Goal: Contribute content: Contribute content

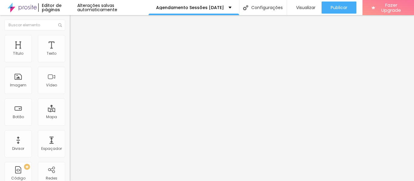
click at [75, 41] on span "Estilo" at bounding box center [79, 39] width 9 height 5
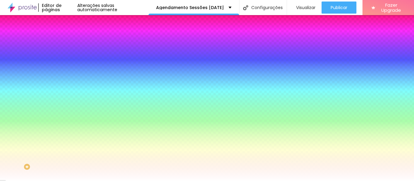
click at [70, 41] on li "Avançado" at bounding box center [105, 44] width 70 height 6
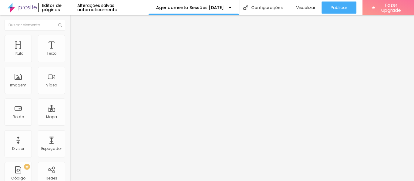
click at [70, 35] on img at bounding box center [72, 31] width 5 height 5
click at [70, 57] on input "VER CENÁRIO COMPLETO DE [DATE]" at bounding box center [106, 54] width 73 height 6
type input "VER CENÁRIO COMPLETO DE [DATE]"
click at [70, 40] on li "Avançado" at bounding box center [105, 38] width 70 height 6
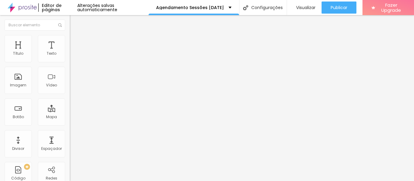
click at [72, 56] on icon "button" at bounding box center [74, 55] width 4 height 4
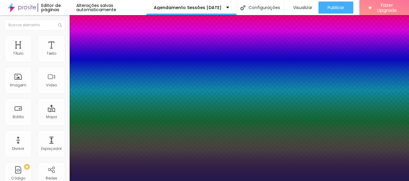
type input "1"
click at [41, 181] on div at bounding box center [204, 181] width 409 height 0
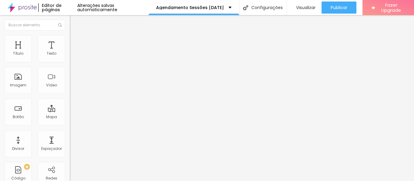
click at [75, 42] on span "Avançado" at bounding box center [85, 39] width 20 height 5
click at [72, 56] on icon "button" at bounding box center [74, 55] width 4 height 4
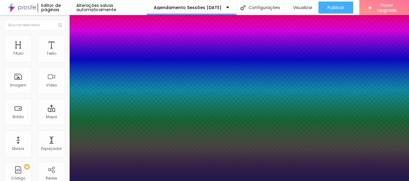
type input "1"
click at [168, 181] on div at bounding box center [204, 181] width 409 height 0
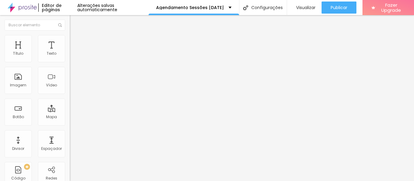
click at [70, 41] on li "Avançado" at bounding box center [105, 38] width 70 height 6
click at [70, 35] on li "Estilo" at bounding box center [105, 32] width 70 height 6
click at [75, 42] on span "Avançado" at bounding box center [85, 39] width 20 height 5
type input "0"
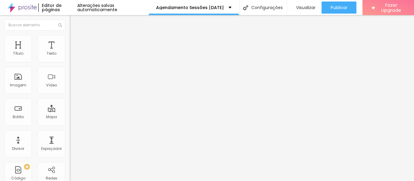
drag, startPoint x: 18, startPoint y: 60, endPoint x: 6, endPoint y: 59, distance: 11.3
type input "0"
click at [70, 111] on input "range" at bounding box center [89, 113] width 39 height 5
type input "0"
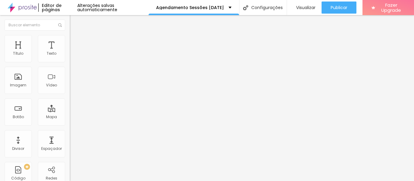
drag, startPoint x: 18, startPoint y: 70, endPoint x: 0, endPoint y: 72, distance: 18.3
type input "0"
click at [70, 40] on li "Estilo" at bounding box center [105, 38] width 70 height 6
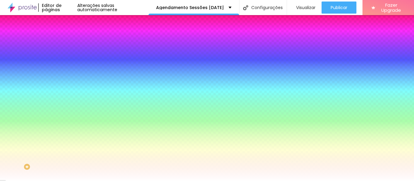
click at [70, 41] on img at bounding box center [72, 43] width 5 height 5
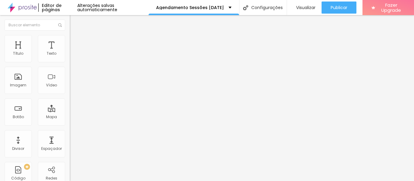
click at [75, 36] on span "Conteúdo" at bounding box center [84, 33] width 19 height 5
click at [70, 108] on div "Link" at bounding box center [105, 111] width 70 height 7
click at [70, 108] on img at bounding box center [71, 109] width 2 height 2
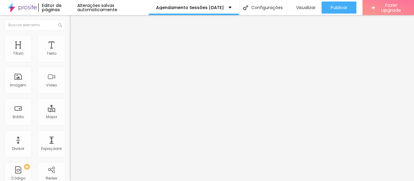
click at [70, 125] on input "https://weclick.alboompro.com/portfolio/natal/1246678-cenario-natal-2023" at bounding box center [106, 122] width 73 height 6
click at [70, 139] on div "Texto VER CENÁRIO COMPLETO DE NATAL 2025 Alinhamento Tamanho Normal Pequeno Nor…" at bounding box center [105, 93] width 70 height 92
click at [103, 51] on img at bounding box center [105, 49] width 4 height 4
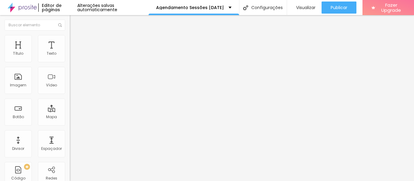
click at [103, 51] on img at bounding box center [105, 49] width 4 height 4
click at [70, 52] on span "Adicionar imagem" at bounding box center [89, 49] width 39 height 5
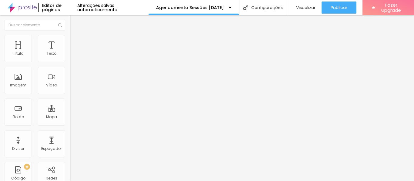
click at [70, 52] on span "Adicionar imagem" at bounding box center [89, 49] width 39 height 5
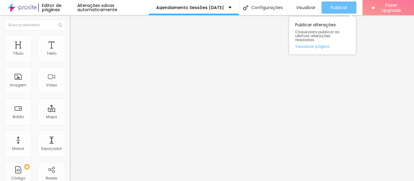
click at [344, 8] on span "Publicar" at bounding box center [338, 7] width 17 height 5
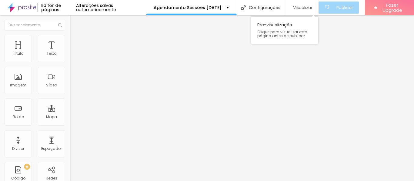
click at [308, 9] on span "Visualizar" at bounding box center [302, 7] width 19 height 5
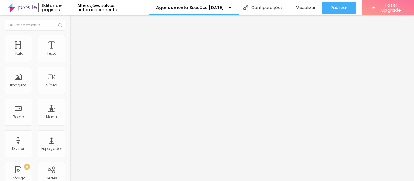
click at [70, 52] on span "Trocar imagem" at bounding box center [86, 49] width 33 height 5
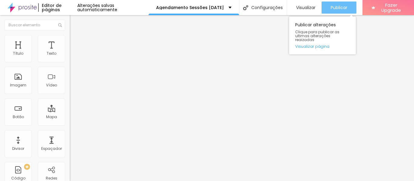
click at [340, 11] on div "Publicar" at bounding box center [338, 8] width 17 height 12
click at [345, 8] on span "Publicar" at bounding box center [338, 7] width 17 height 5
click at [342, 8] on span "Publicar" at bounding box center [338, 7] width 17 height 5
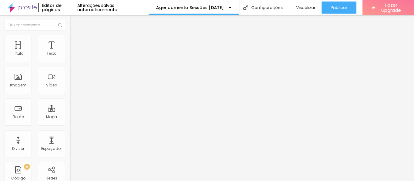
click at [48, 11] on div "Editor de páginas" at bounding box center [57, 7] width 39 height 8
click at [74, 20] on div "Editar Texto" at bounding box center [91, 22] width 35 height 5
click at [302, 7] on span "Visualizar" at bounding box center [305, 7] width 19 height 5
click at [74, 59] on div "Agendamentos Natal 2023" at bounding box center [105, 56] width 62 height 5
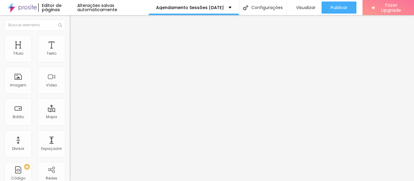
click at [70, 61] on img at bounding box center [72, 63] width 4 height 4
drag, startPoint x: 154, startPoint y: 92, endPoint x: 108, endPoint y: 93, distance: 45.7
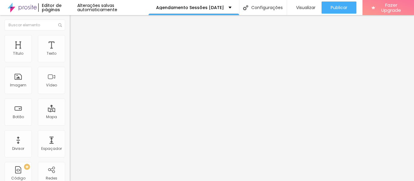
type input "18.10.2025"
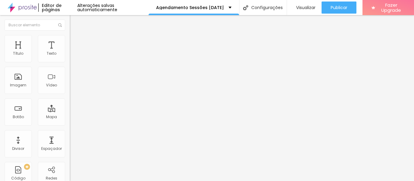
drag, startPoint x: 130, startPoint y: 106, endPoint x: 180, endPoint y: 107, distance: 50.6
type input "19.10.2025"
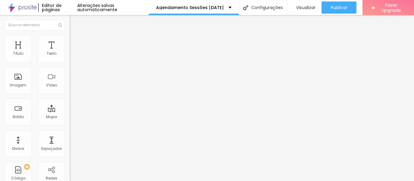
drag, startPoint x: 148, startPoint y: 119, endPoint x: 128, endPoint y: 119, distance: 20.6
type input "08.11.2025"
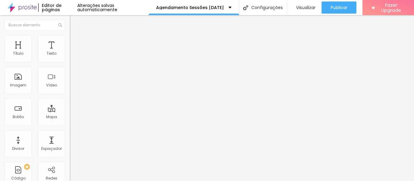
type input "09.11.2025"
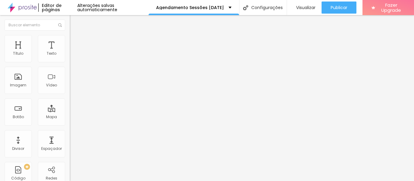
click at [70, 61] on span at bounding box center [72, 63] width 4 height 5
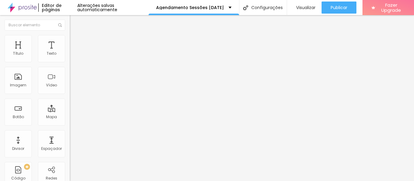
type input "10h00"
type input "11h00"
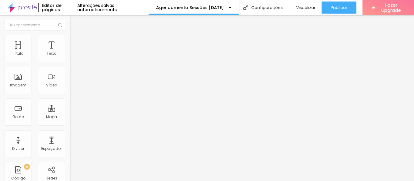
drag, startPoint x: 131, startPoint y: 135, endPoint x: 184, endPoint y: 142, distance: 54.0
type input "12h00"
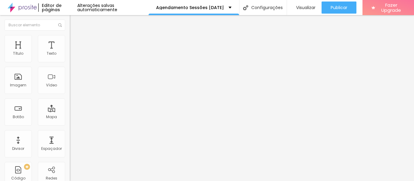
type input "O"
type input "13h00"
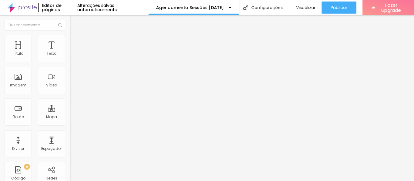
type input "+4"
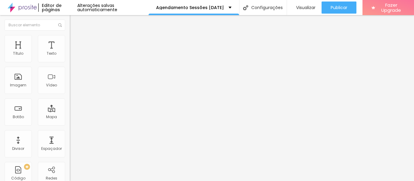
click at [70, 61] on img at bounding box center [72, 63] width 4 height 4
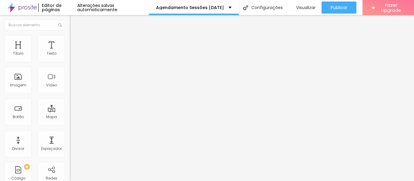
drag, startPoint x: 138, startPoint y: 101, endPoint x: 66, endPoint y: 88, distance: 73.6
type input "P"
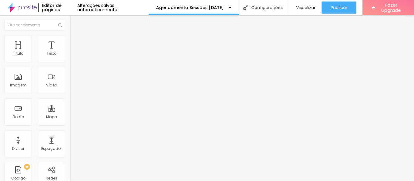
type input "RESERVAR"
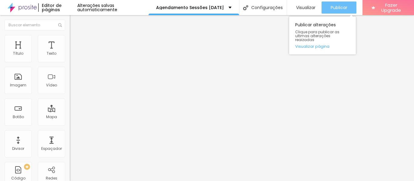
click at [346, 6] on span "Publicar" at bounding box center [338, 7] width 17 height 5
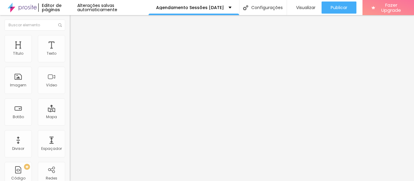
click at [70, 38] on img at bounding box center [72, 37] width 5 height 5
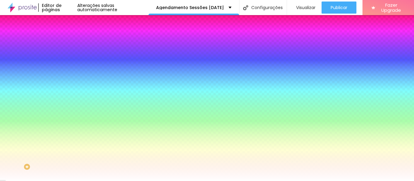
click at [70, 41] on img at bounding box center [72, 43] width 5 height 5
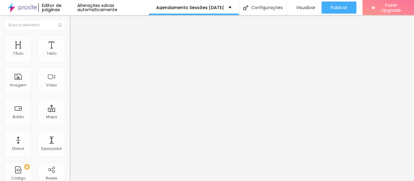
click at [70, 35] on img at bounding box center [72, 31] width 5 height 5
click at [70, 88] on div "Editar Formulário Conteúdo Estilo Avançado Formulário Agendamentos Natal 2023" at bounding box center [105, 98] width 70 height 166
click at [74, 20] on img "button" at bounding box center [76, 22] width 5 height 5
click at [70, 39] on img at bounding box center [72, 37] width 5 height 5
click at [75, 41] on span "Avançado" at bounding box center [85, 39] width 20 height 5
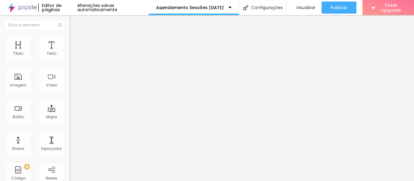
click at [70, 35] on img at bounding box center [72, 31] width 5 height 5
click at [75, 41] on span "Avançado" at bounding box center [85, 39] width 20 height 5
click at [70, 35] on img at bounding box center [72, 31] width 5 height 5
click at [72, 56] on icon "button" at bounding box center [74, 55] width 4 height 4
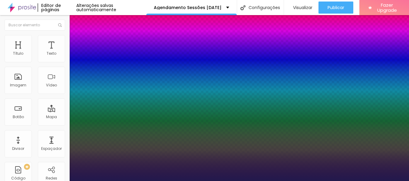
type input "1"
click at [25, 181] on div at bounding box center [204, 181] width 409 height 0
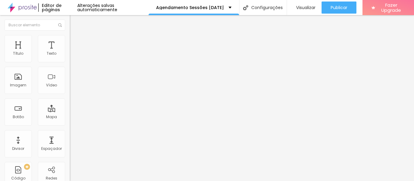
click at [70, 40] on li "Avançado" at bounding box center [105, 38] width 70 height 6
click at [70, 35] on img at bounding box center [72, 31] width 5 height 5
click at [72, 88] on icon "button" at bounding box center [74, 86] width 4 height 4
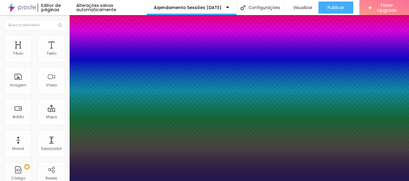
type input "1"
type input "18"
type input "1"
type input "22"
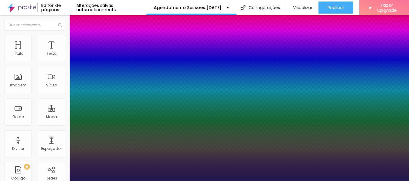
type input "22"
type input "1"
type input "23"
type input "1"
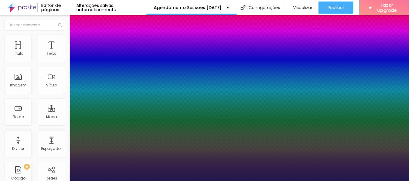
type input "26"
type input "1"
type input "29"
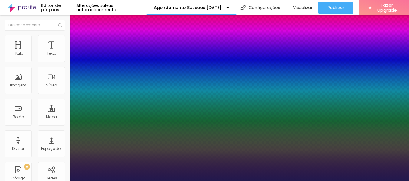
type input "1"
type input "31"
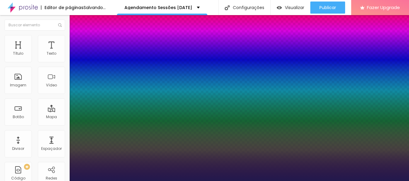
type input "1"
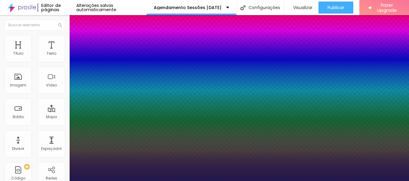
drag, startPoint x: 82, startPoint y: 170, endPoint x: 89, endPoint y: 171, distance: 7.0
type input "31"
click at [359, 181] on div at bounding box center [204, 181] width 409 height 0
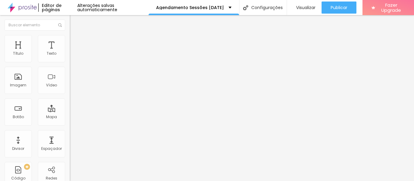
click at [72, 88] on icon "button" at bounding box center [74, 86] width 4 height 4
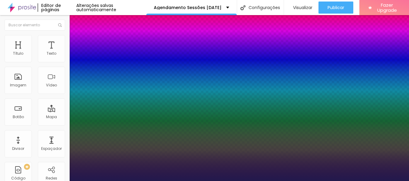
type input "1"
type input "29"
type input "1"
type input "28"
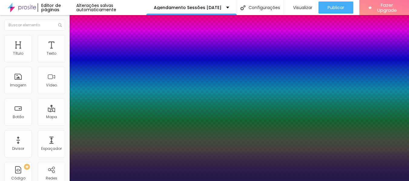
type input "28"
type input "1"
type input "27"
type input "1"
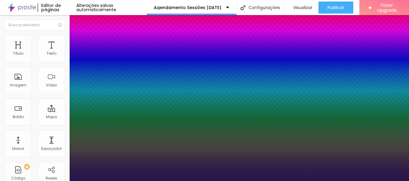
type input "26"
type input "1"
type input "25"
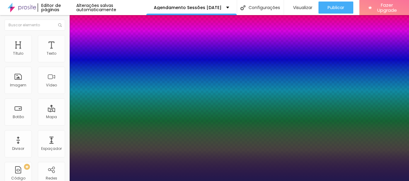
type input "1"
type input "25"
click at [197, 181] on div at bounding box center [204, 181] width 409 height 0
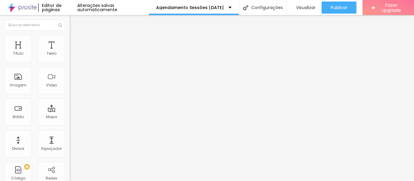
click at [75, 41] on span "Avançado" at bounding box center [85, 39] width 20 height 5
click at [70, 35] on ul "Estilo Avançado" at bounding box center [105, 35] width 70 height 12
click at [75, 36] on span "Estilo" at bounding box center [79, 33] width 9 height 5
click at [73, 87] on icon "button" at bounding box center [74, 86] width 2 height 2
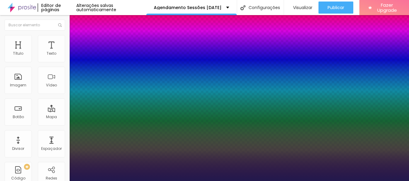
type input "1"
type input "24"
type input "1"
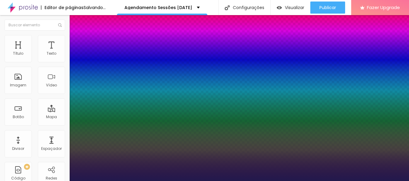
type input "24"
type input "1"
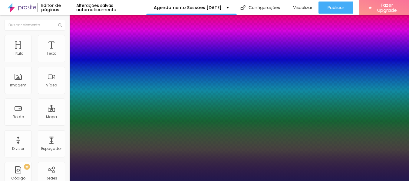
click at [331, 181] on div at bounding box center [204, 181] width 409 height 0
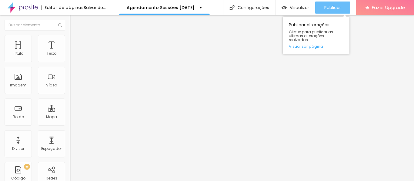
click at [350, 6] on button "Publicar" at bounding box center [332, 8] width 35 height 12
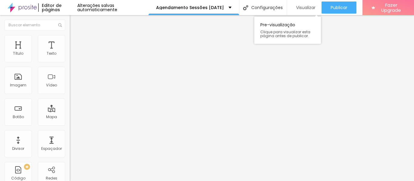
click at [312, 5] on span "Visualizar" at bounding box center [305, 7] width 19 height 5
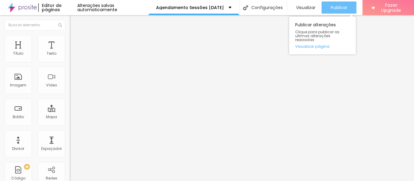
click at [340, 6] on span "Publicar" at bounding box center [338, 7] width 17 height 5
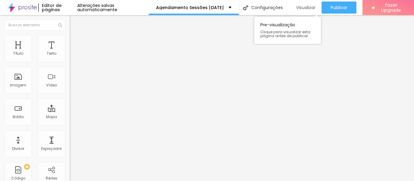
click at [305, 10] on span "Visualizar" at bounding box center [305, 7] width 19 height 5
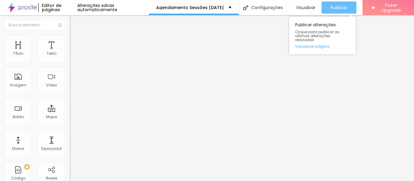
click at [340, 7] on span "Publicar" at bounding box center [338, 7] width 17 height 5
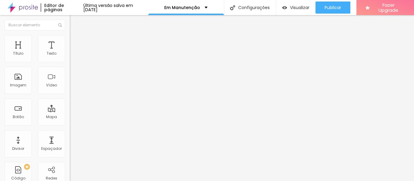
click at [70, 37] on img at bounding box center [72, 37] width 5 height 5
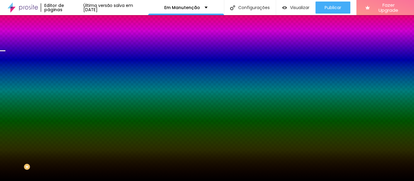
click at [70, 56] on span "Trocar imagem" at bounding box center [86, 53] width 33 height 5
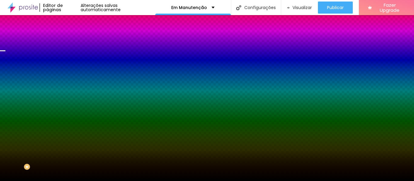
click at [70, 41] on img at bounding box center [72, 43] width 5 height 5
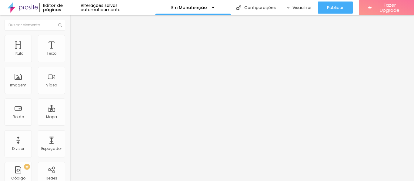
click at [75, 36] on span "Conteúdo" at bounding box center [84, 33] width 19 height 5
click at [70, 38] on img at bounding box center [72, 37] width 5 height 5
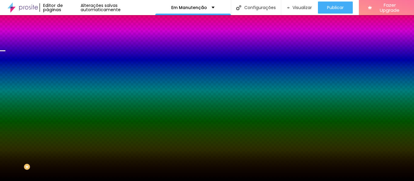
click at [70, 41] on li "Avançado" at bounding box center [105, 44] width 70 height 6
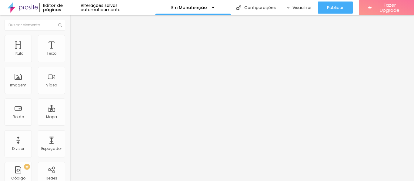
scroll to position [0, 0]
click at [70, 38] on img at bounding box center [72, 37] width 5 height 5
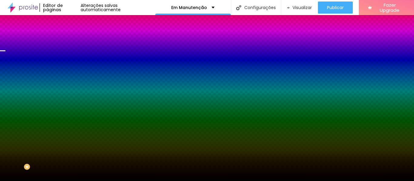
click at [74, 23] on img "button" at bounding box center [76, 22] width 5 height 5
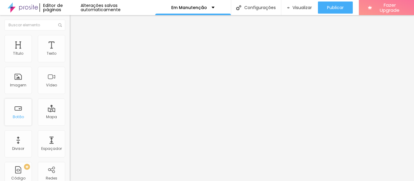
click at [23, 114] on div "Botão" at bounding box center [18, 112] width 27 height 27
click at [70, 57] on input "Click me" at bounding box center [106, 54] width 73 height 6
drag, startPoint x: 29, startPoint y: 68, endPoint x: 0, endPoint y: 58, distance: 30.2
click at [70, 58] on div "Texto Click me Alinhamento [GEOGRAPHIC_DATA] Link URL https:// Abrir em uma nov…" at bounding box center [105, 91] width 70 height 88
type input "SESSÕES [DATE]"
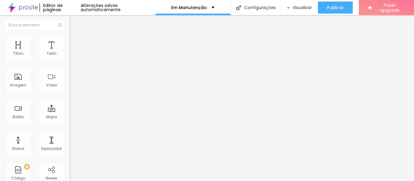
click at [70, 94] on span "Normal" at bounding box center [77, 92] width 14 height 5
click at [70, 108] on span "Grande" at bounding box center [77, 105] width 14 height 5
click at [70, 39] on img at bounding box center [72, 37] width 5 height 5
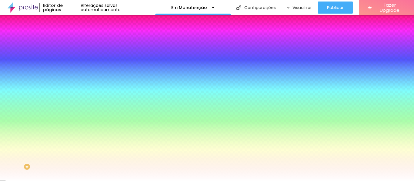
click at [75, 43] on span "Avançado" at bounding box center [85, 45] width 20 height 5
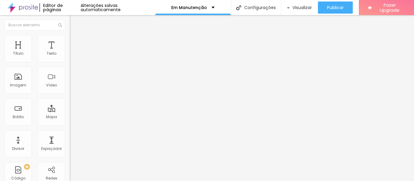
type input "3"
type input "0"
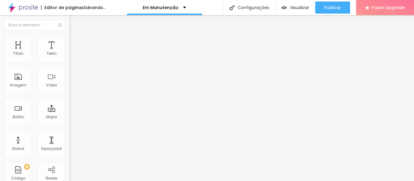
type input "0"
click at [70, 117] on input "range" at bounding box center [89, 119] width 39 height 5
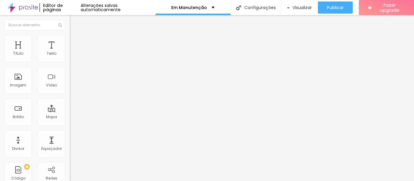
type input "3"
type input "0"
drag, startPoint x: 15, startPoint y: 71, endPoint x: 0, endPoint y: 76, distance: 16.2
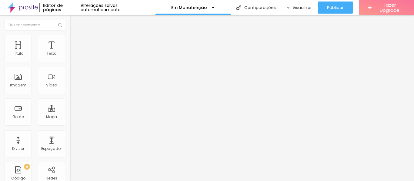
type input "0"
click at [70, 41] on li "Avançado" at bounding box center [105, 44] width 70 height 6
type input "30"
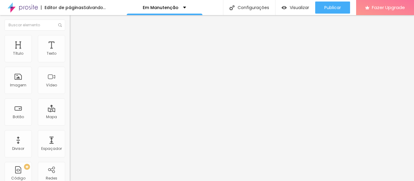
drag, startPoint x: 15, startPoint y: 72, endPoint x: 24, endPoint y: 71, distance: 8.8
type input "30"
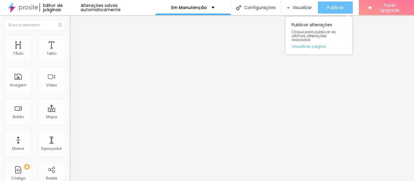
click at [342, 8] on span "Publicar" at bounding box center [335, 7] width 17 height 5
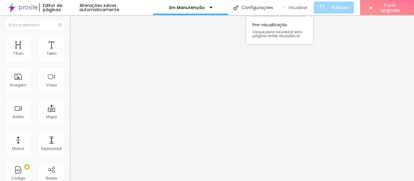
click at [300, 8] on span "Visualizar" at bounding box center [297, 7] width 19 height 5
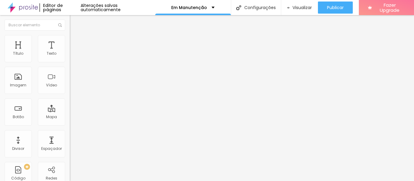
click at [70, 38] on img at bounding box center [72, 37] width 5 height 5
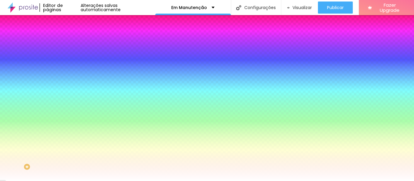
click at [75, 36] on span "Conteúdo" at bounding box center [84, 33] width 19 height 5
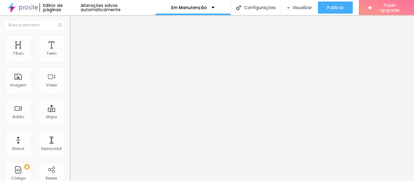
click at [70, 125] on input "https://" at bounding box center [106, 122] width 73 height 6
drag, startPoint x: 37, startPoint y: 125, endPoint x: 0, endPoint y: 125, distance: 36.9
click at [70, 125] on div "Texto SESSÕES [DATE] Alinhamento [GEOGRAPHIC_DATA] Link URL https:// Abrir em u…" at bounding box center [105, 91] width 70 height 88
paste input "[DOMAIN_NAME][URL][DATE]"
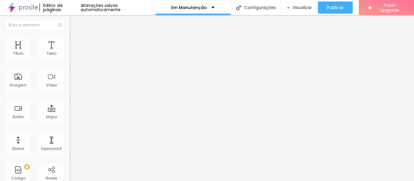
click at [70, 125] on input "[DOMAIN_NAME][URL][DATE]" at bounding box center [106, 122] width 73 height 6
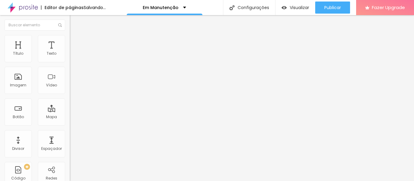
scroll to position [0, 0]
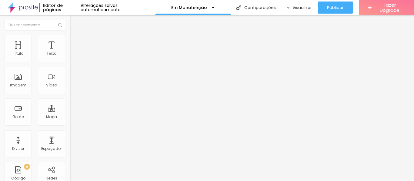
click at [70, 157] on div "Editar Botão Conteúdo Estilo Avançado Texto SESSÕES [DATE] Alinhamento Tamanho …" at bounding box center [105, 98] width 70 height 166
click at [70, 125] on input "https://" at bounding box center [106, 122] width 73 height 6
paste input "[DOMAIN_NAME][URL][DATE]"
type input "[URL][DOMAIN_NAME][DATE]"
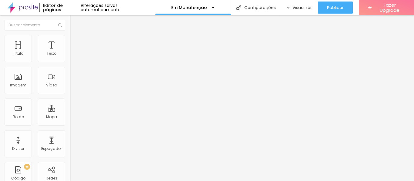
click at [70, 135] on div "Abrir em uma nova aba" at bounding box center [105, 133] width 70 height 3
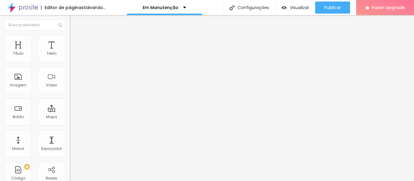
click at [70, 154] on div "Editar Botão Conteúdo Estilo Avançado Texto SESSÕES [DATE] Alinhamento Tamanho …" at bounding box center [105, 98] width 70 height 166
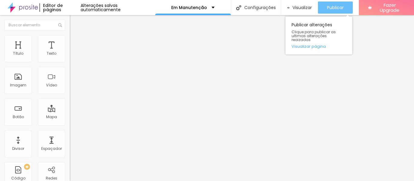
click at [327, 8] on span "Publicar" at bounding box center [335, 7] width 17 height 5
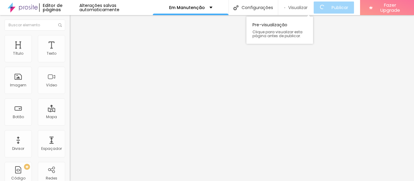
click at [306, 7] on span "Visualizar" at bounding box center [297, 7] width 19 height 5
